Goal: Information Seeking & Learning: Learn about a topic

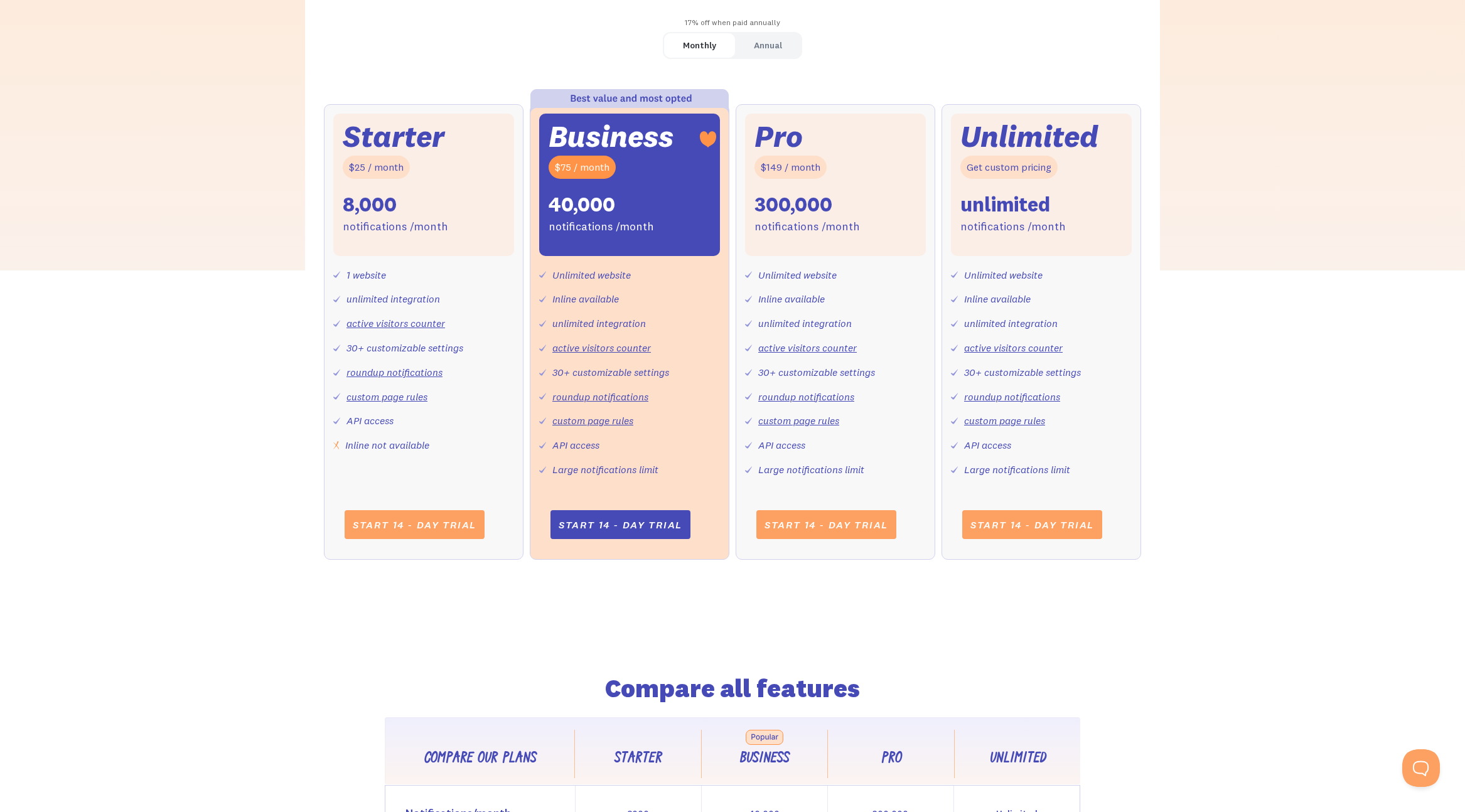
scroll to position [440, 0]
click at [605, 421] on link "custom page rules" at bounding box center [592, 419] width 81 height 13
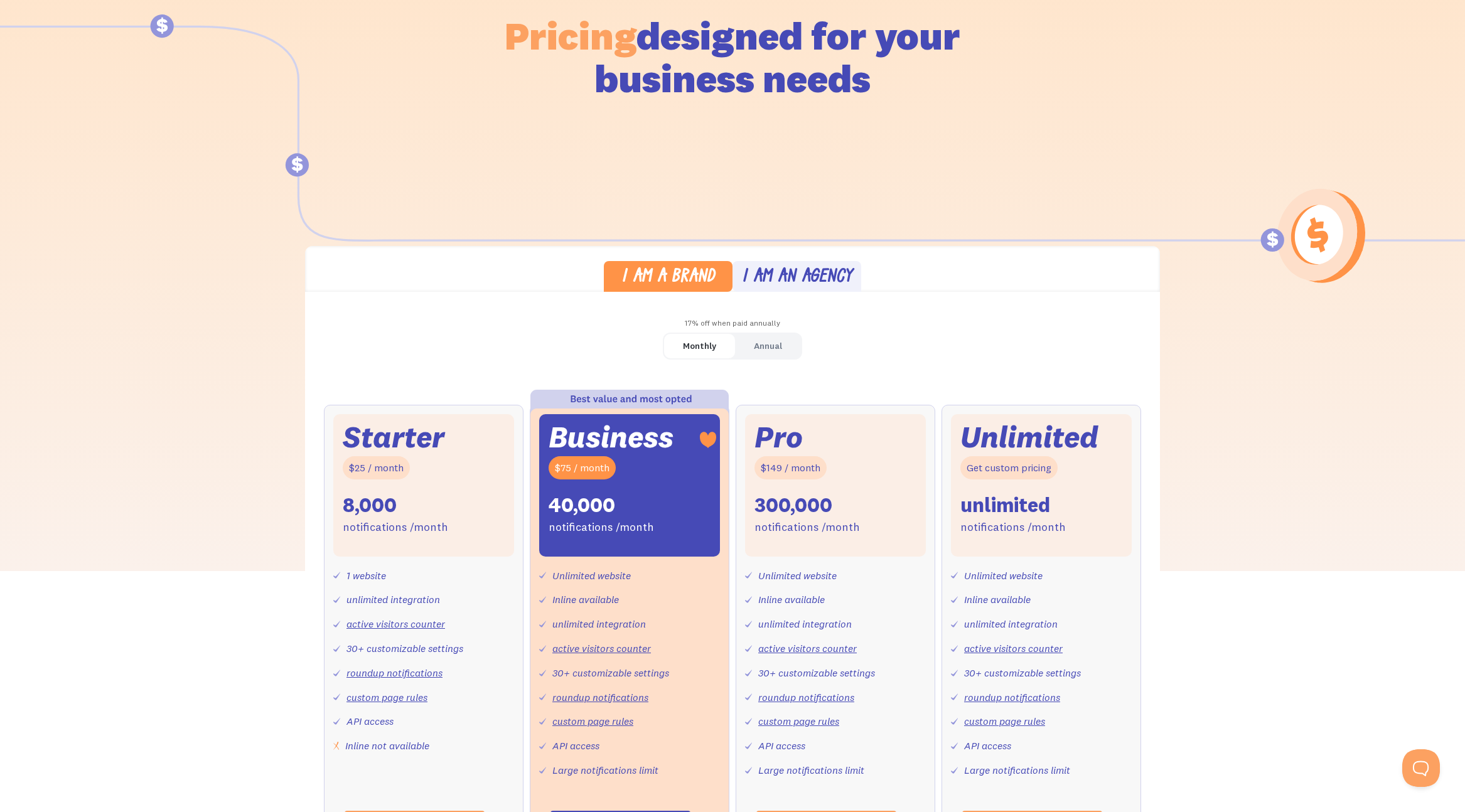
scroll to position [0, 0]
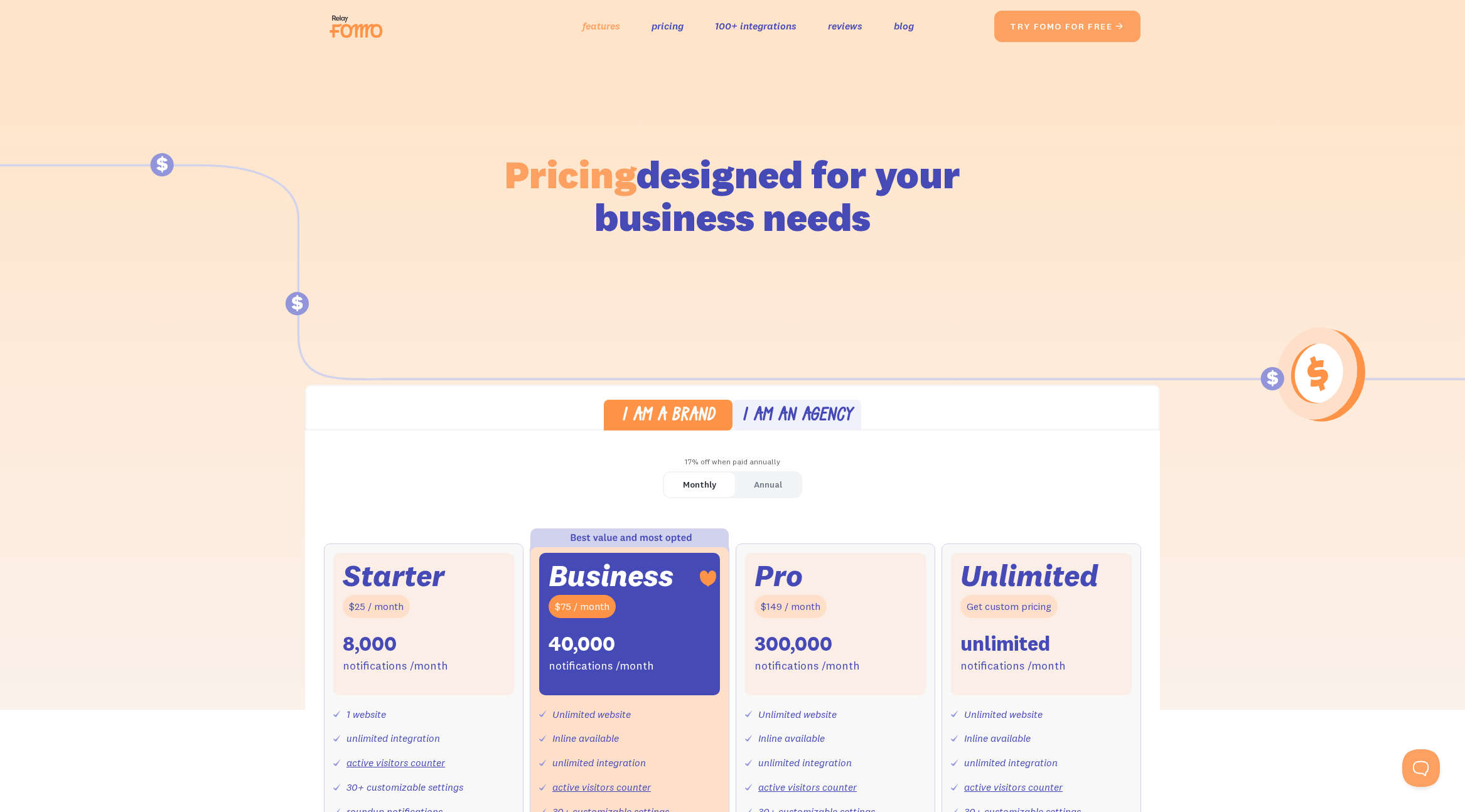
click at [592, 28] on link "features" at bounding box center [601, 26] width 38 height 18
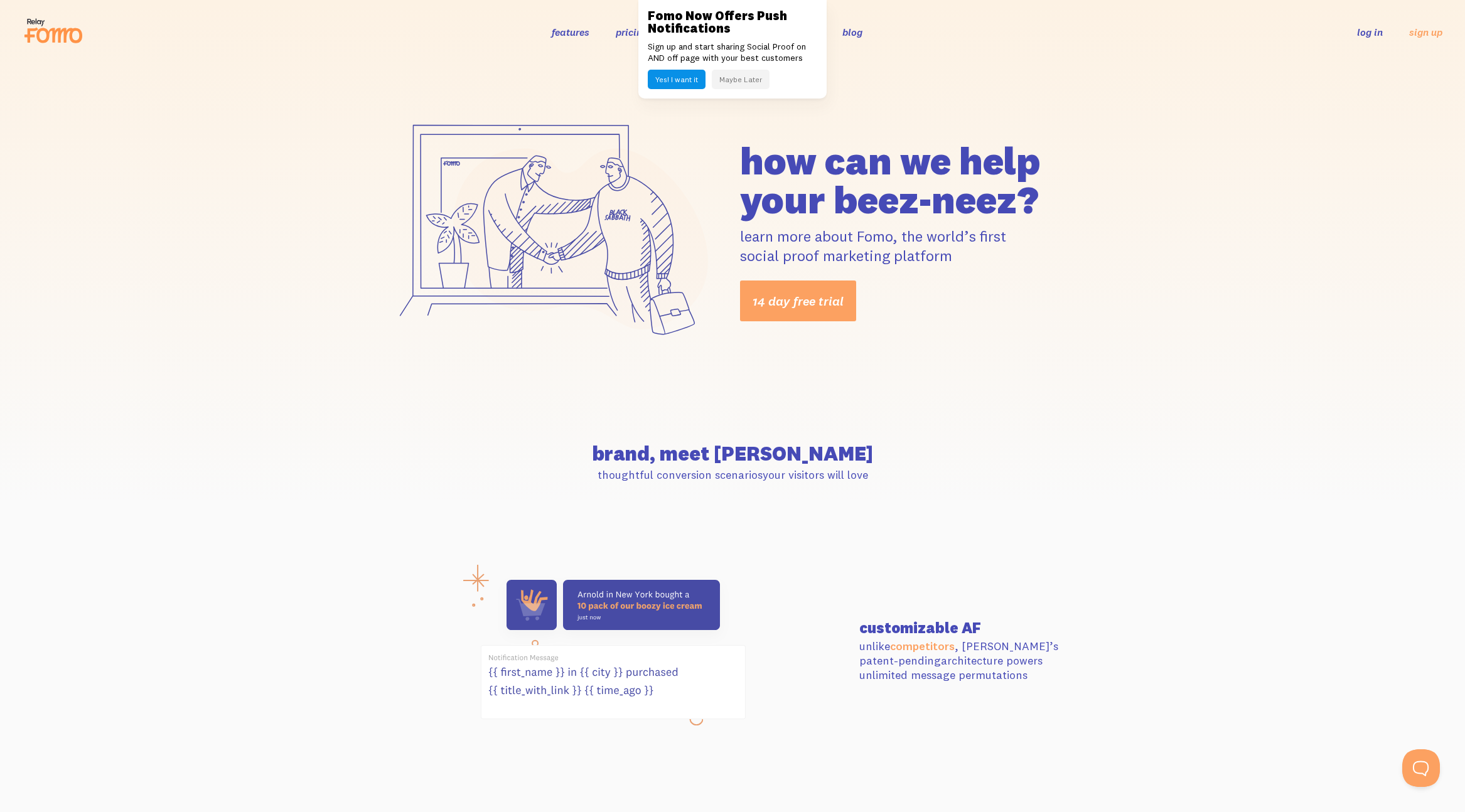
click at [742, 81] on button "Maybe Later" at bounding box center [740, 79] width 58 height 19
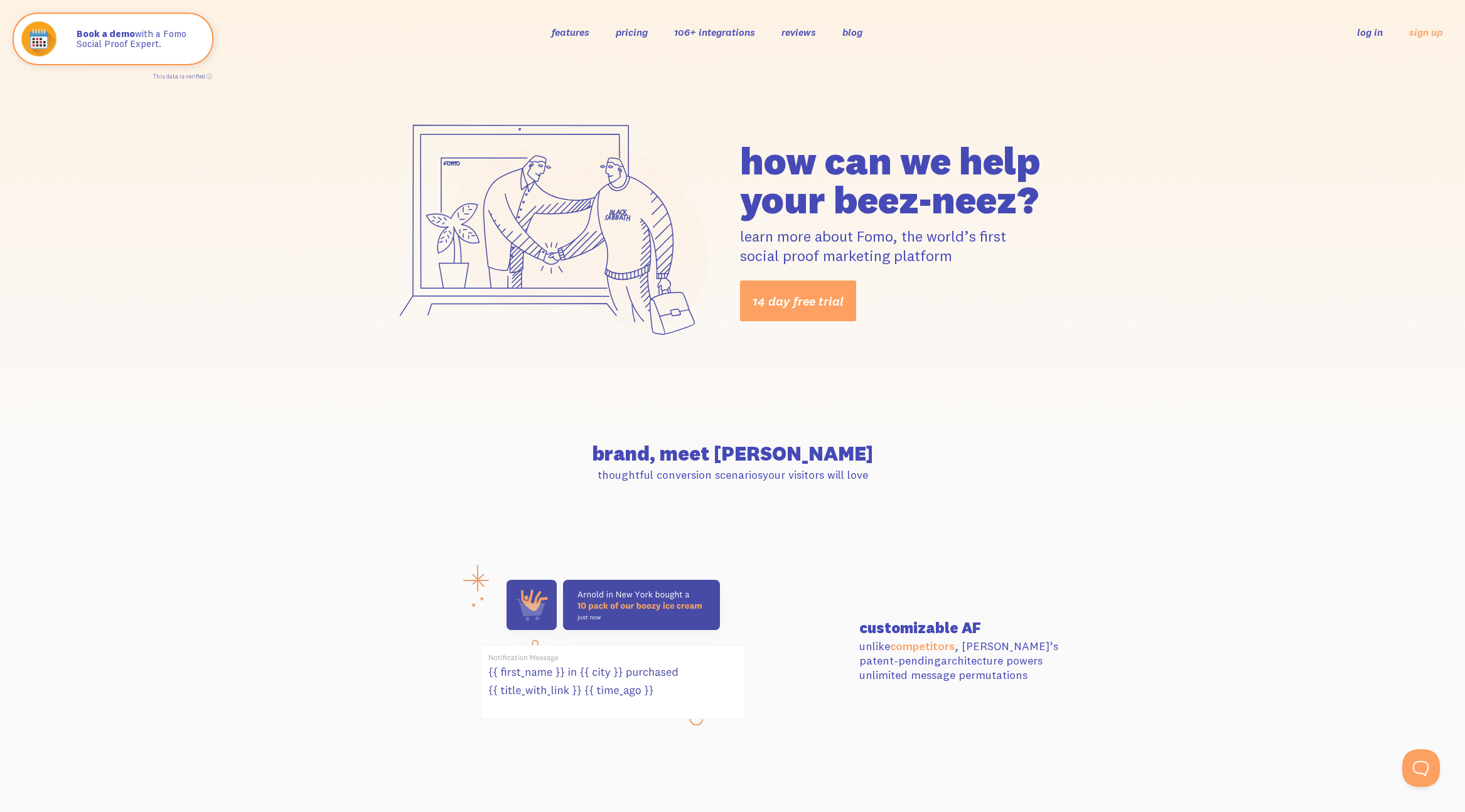
click at [683, 36] on link "106+ integrations" at bounding box center [715, 32] width 81 height 13
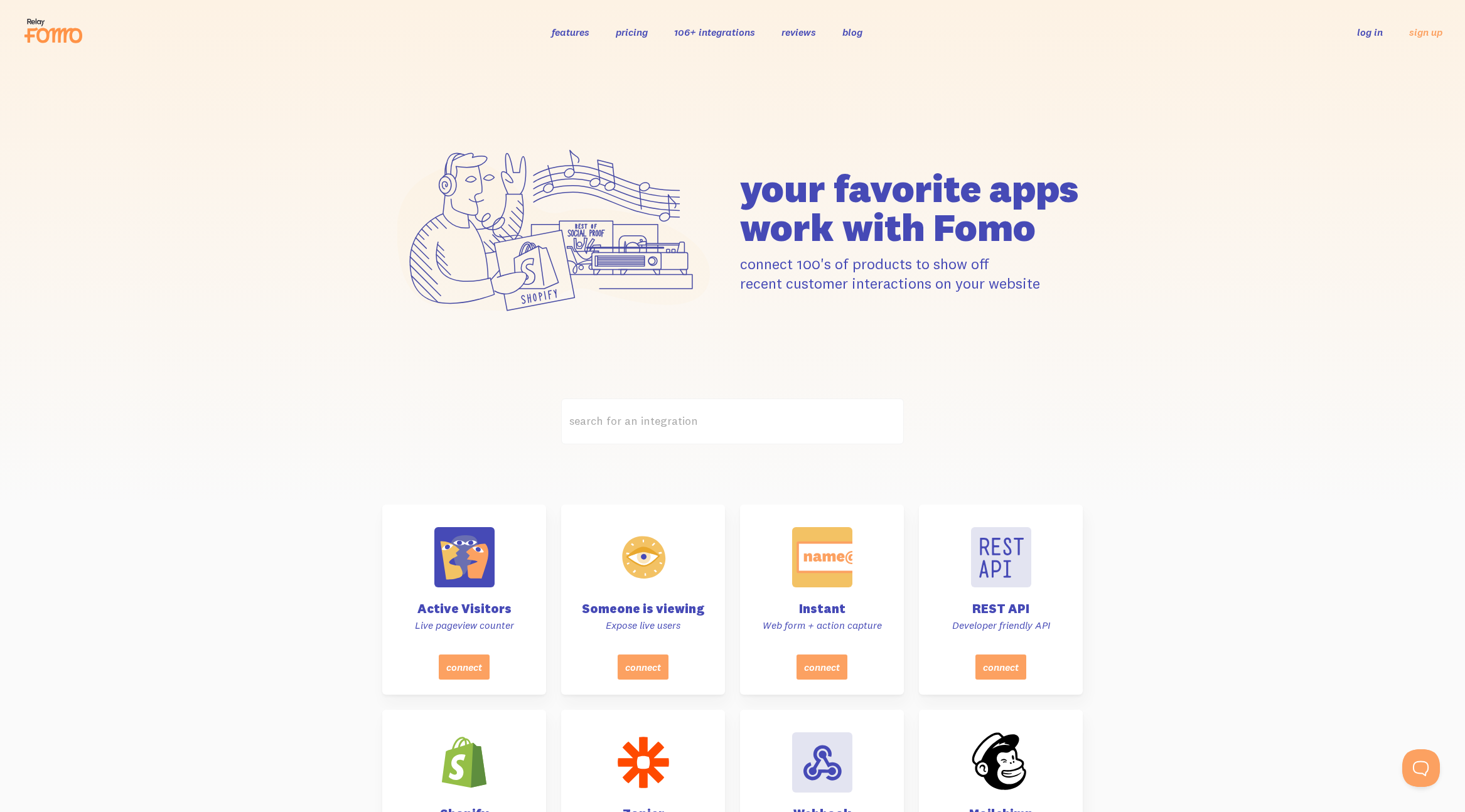
click at [634, 31] on link "pricing" at bounding box center [632, 32] width 32 height 13
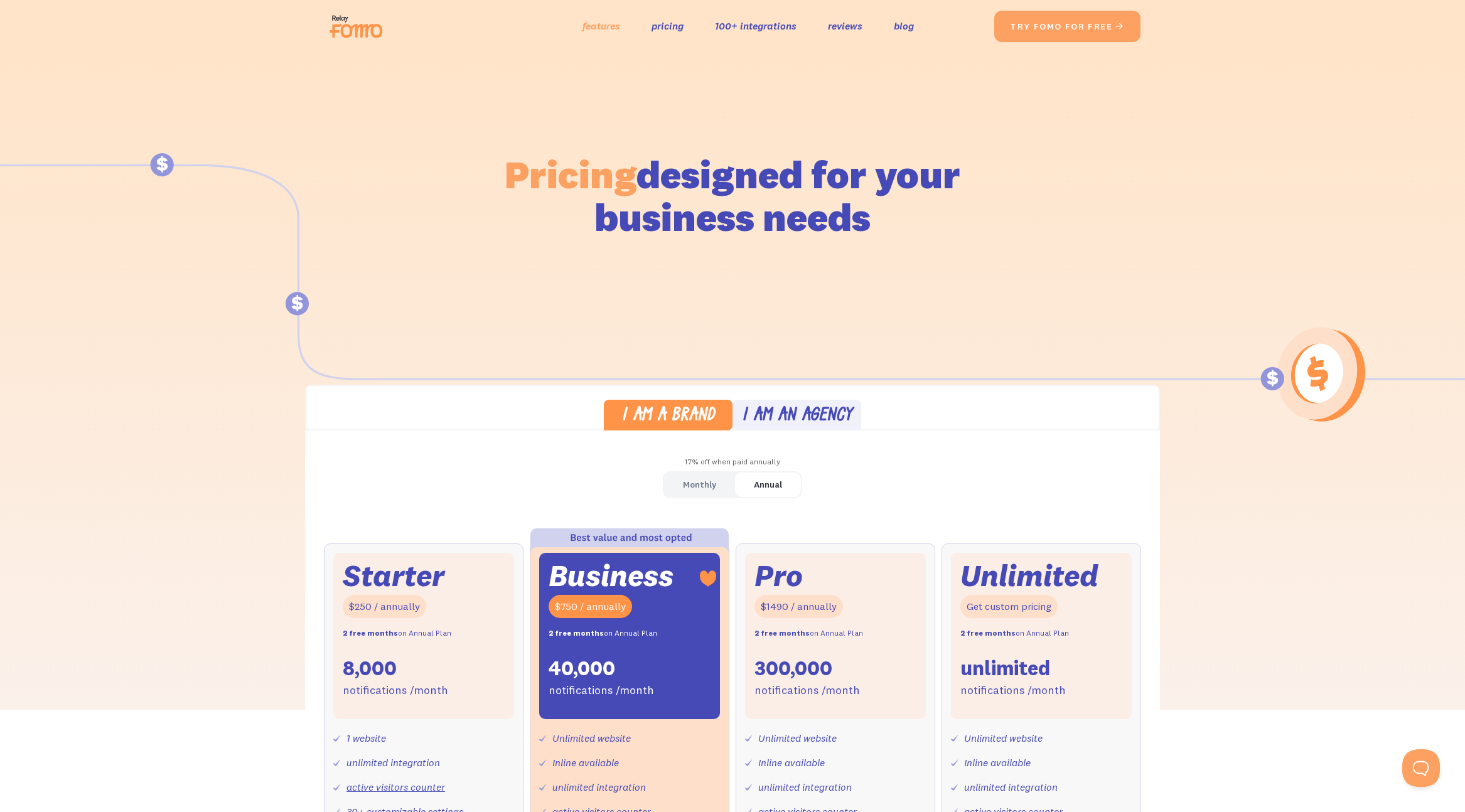
click at [607, 27] on link "features" at bounding box center [601, 26] width 38 height 18
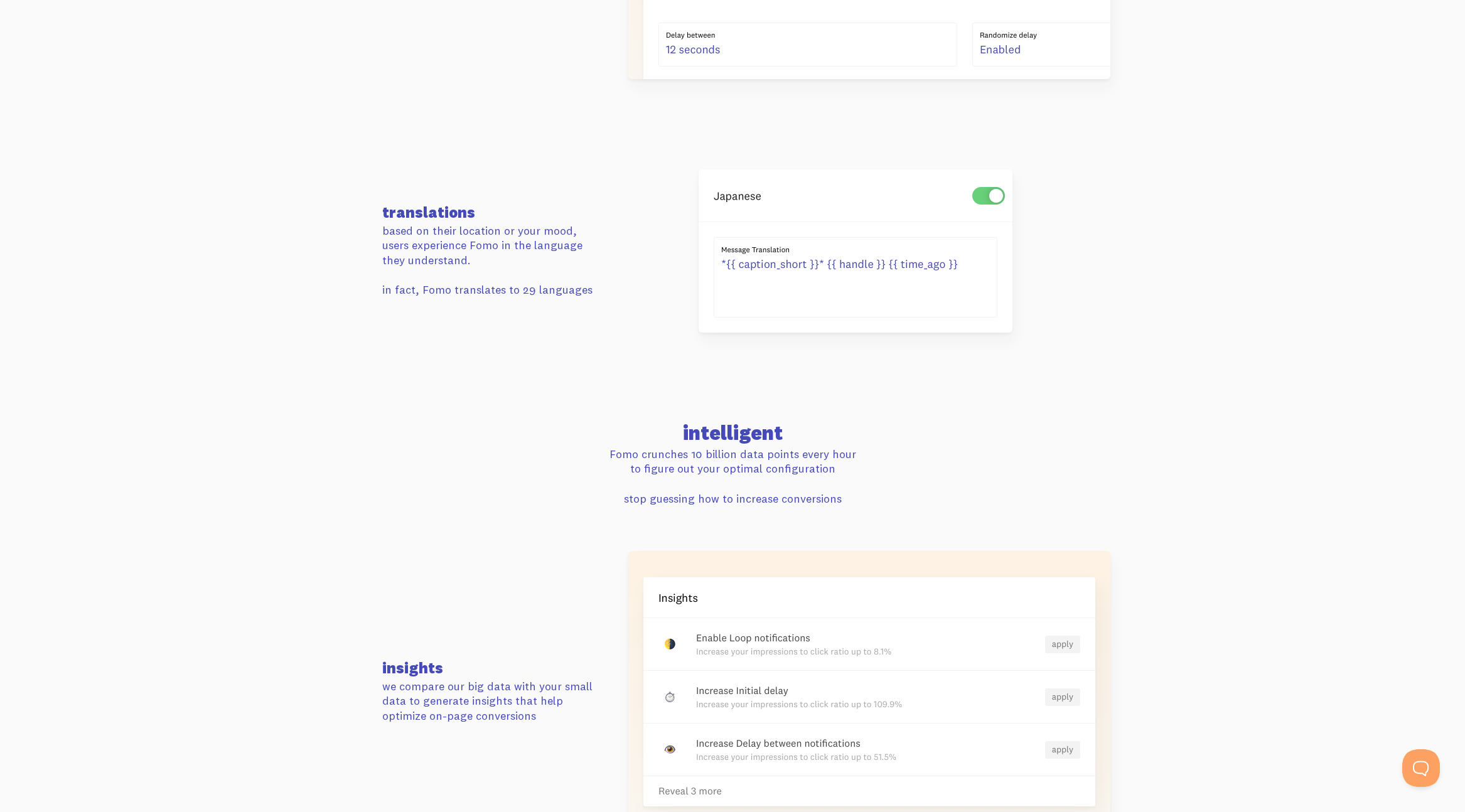
scroll to position [2243, 0]
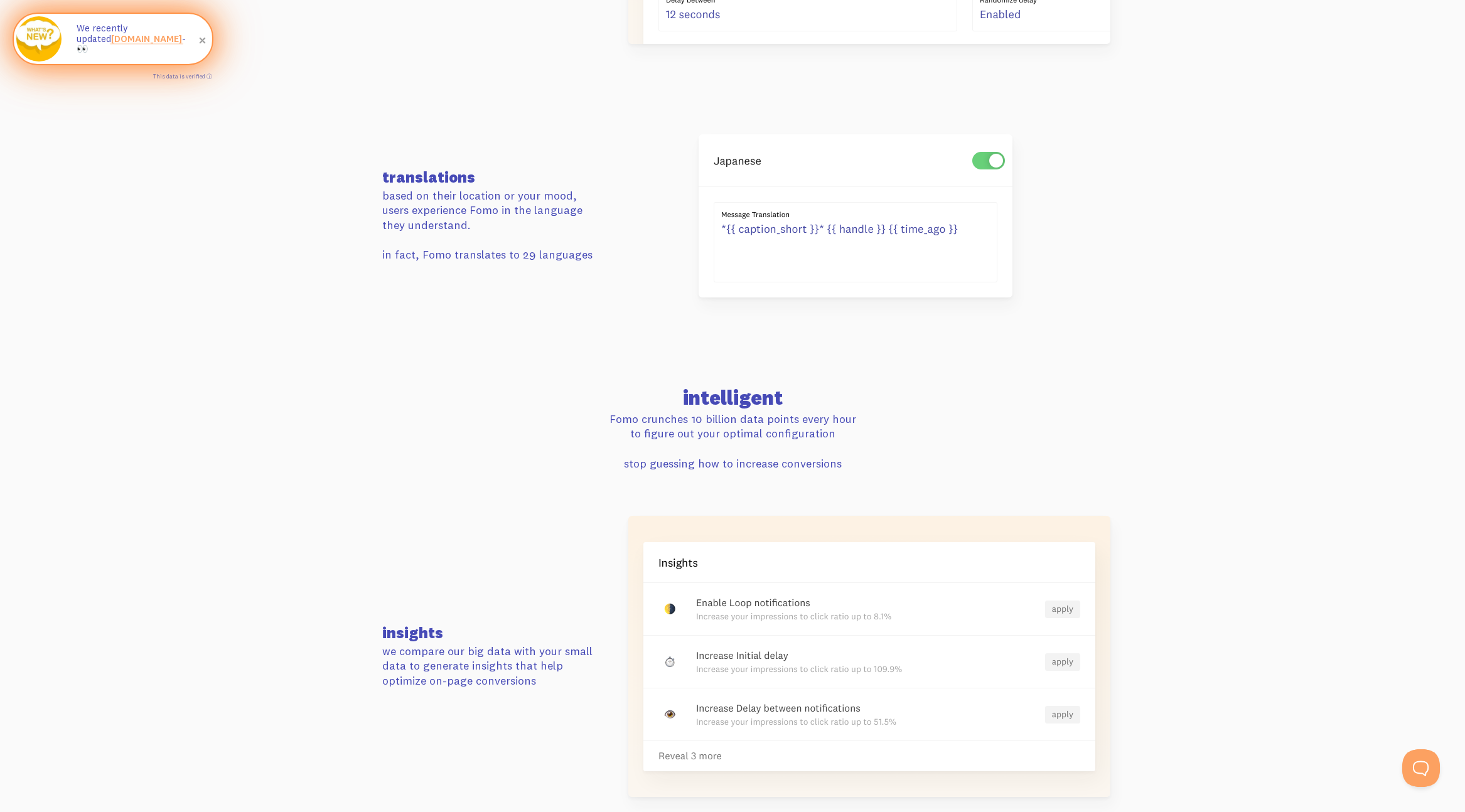
click at [111, 42] on link "new.fomo.com" at bounding box center [146, 39] width 71 height 12
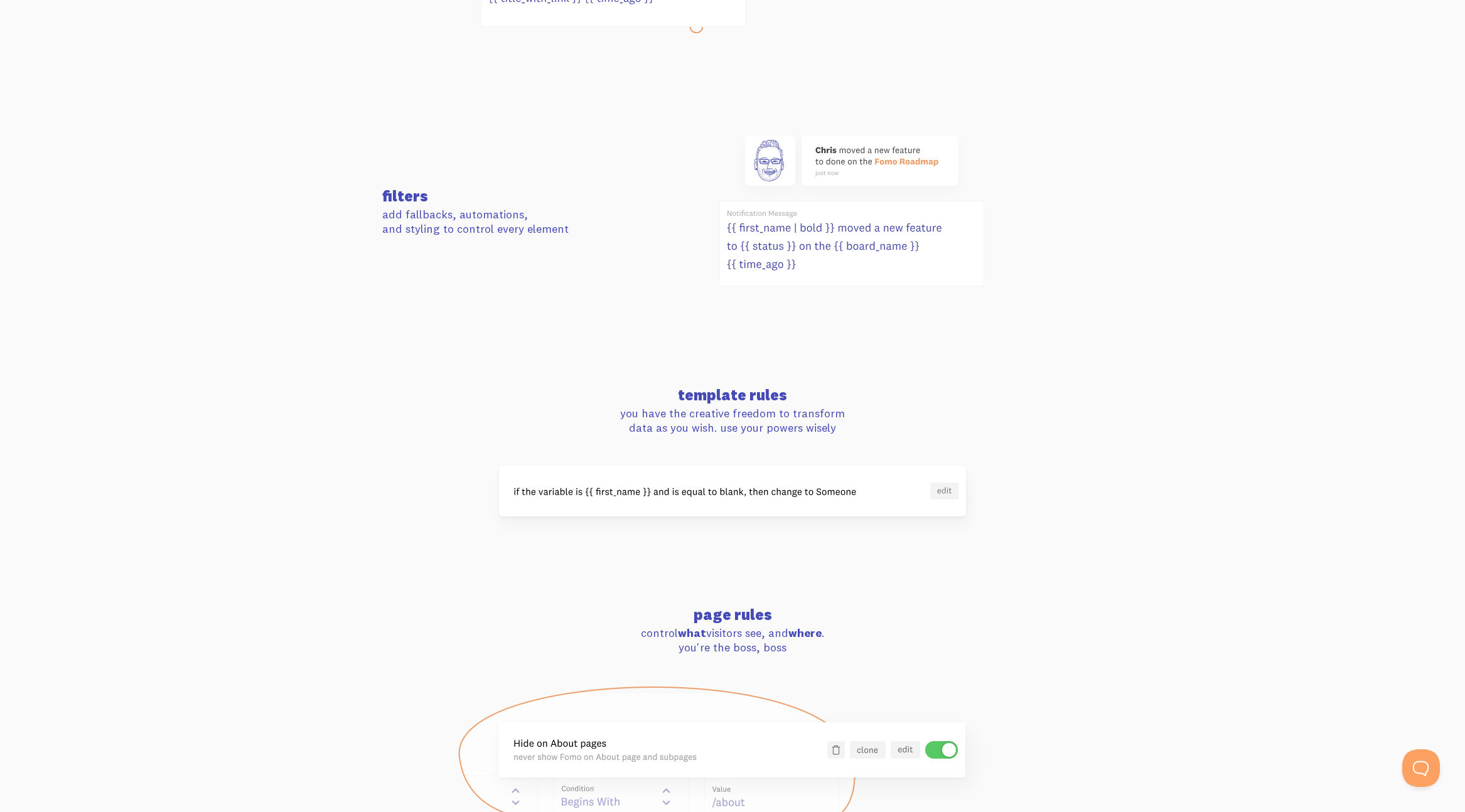
scroll to position [0, 0]
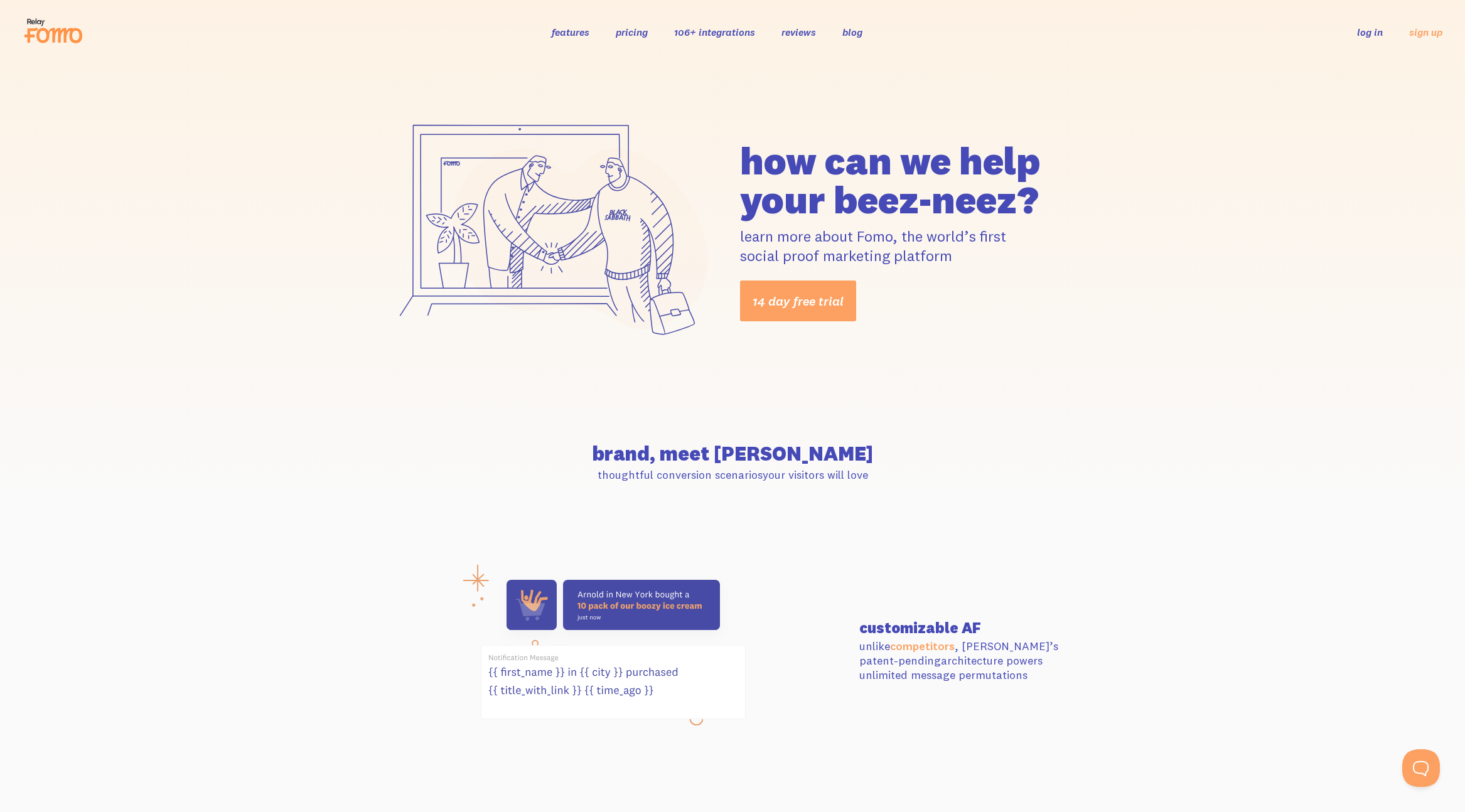
click at [800, 34] on link "reviews" at bounding box center [798, 32] width 34 height 13
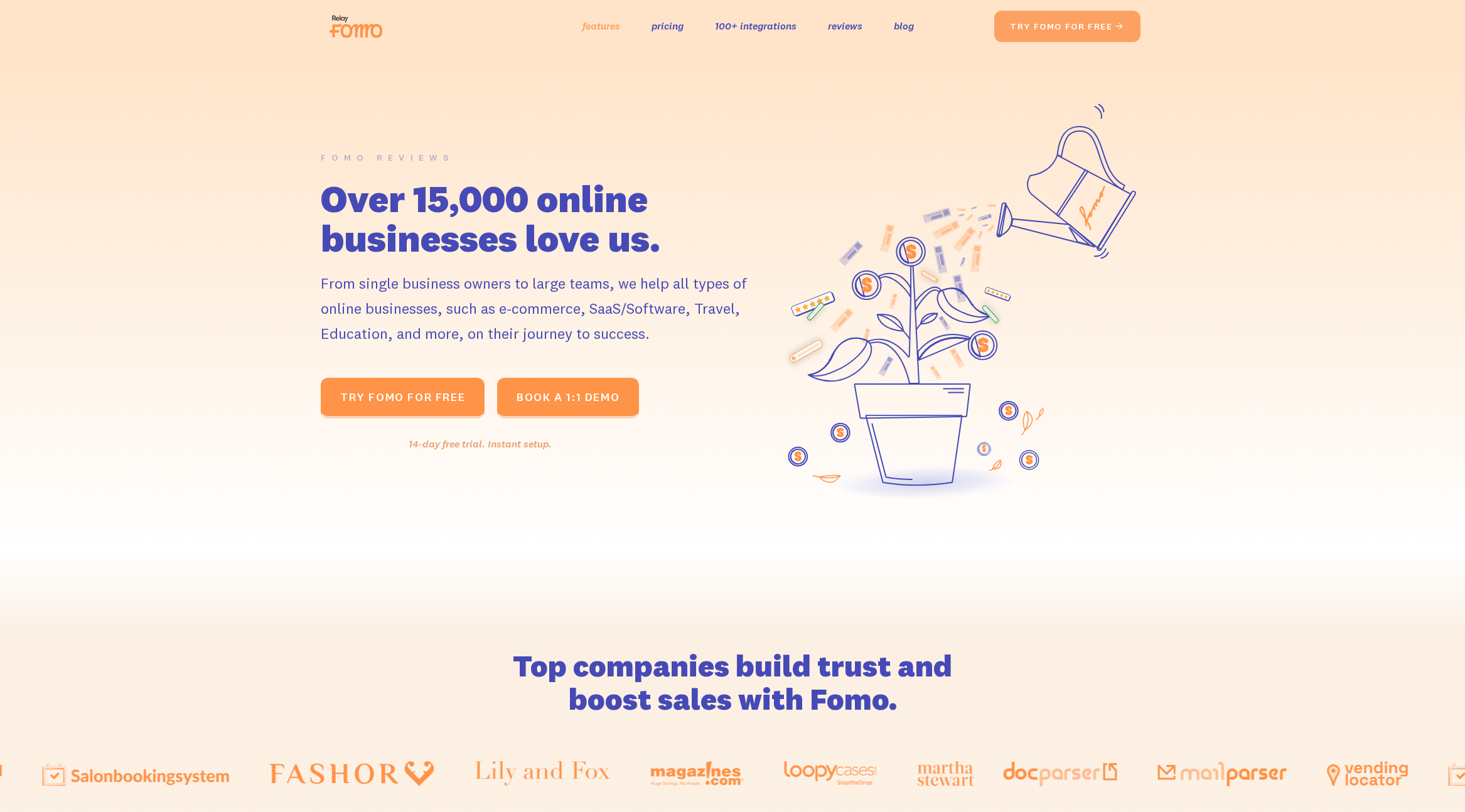
click at [604, 24] on link "features" at bounding box center [601, 26] width 38 height 18
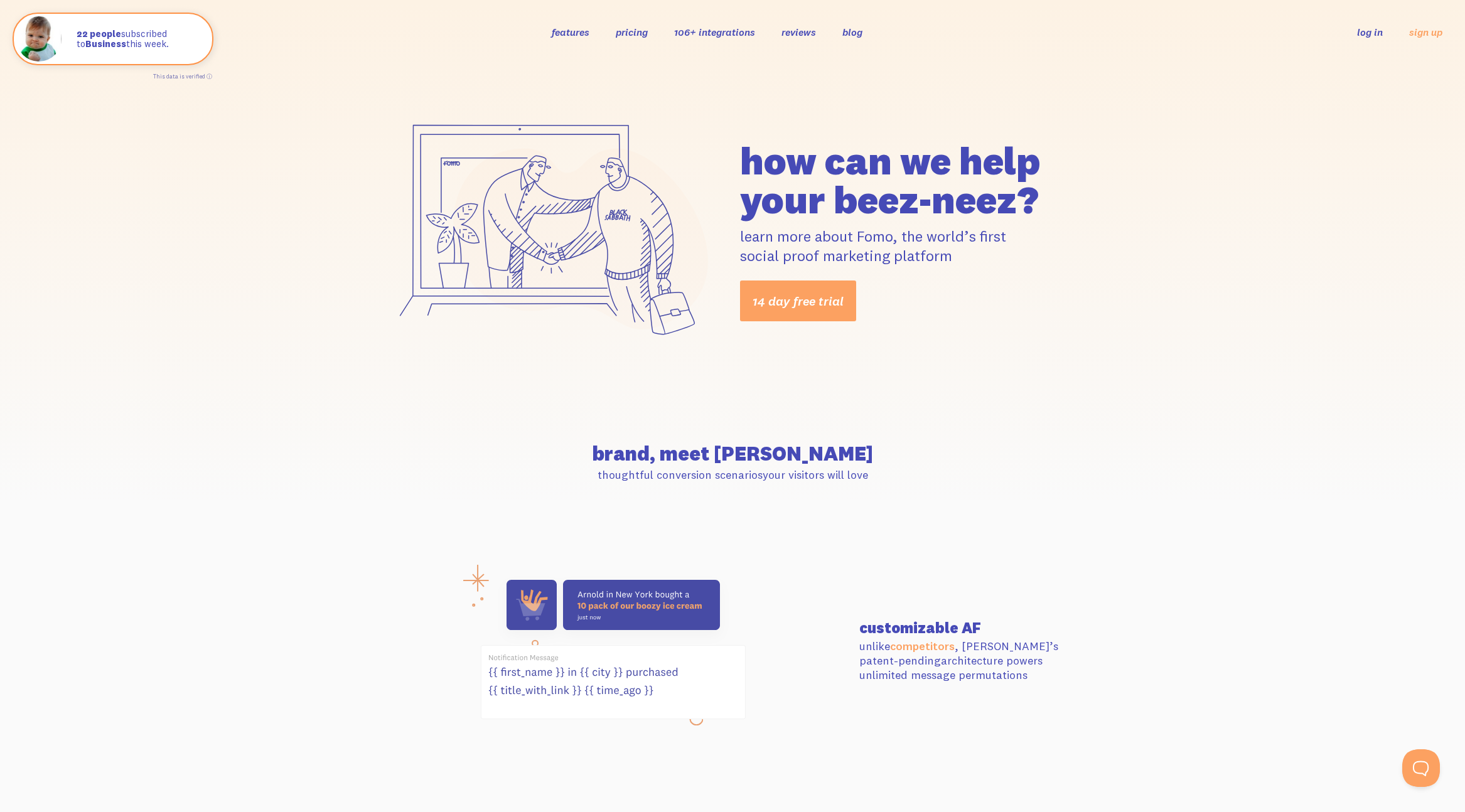
click at [582, 30] on link "features" at bounding box center [571, 32] width 38 height 13
click at [618, 29] on link "pricing" at bounding box center [632, 32] width 32 height 13
